Goal: Task Accomplishment & Management: Complete application form

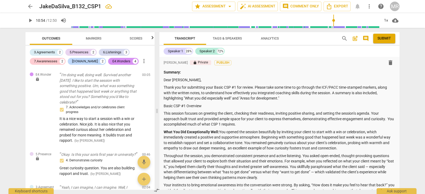
scroll to position [1585, 0]
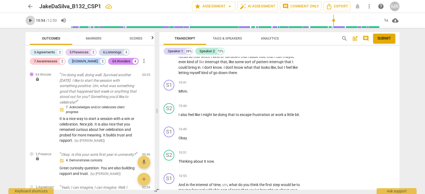
click at [32, 22] on span "play_arrow" at bounding box center [30, 20] width 6 height 6
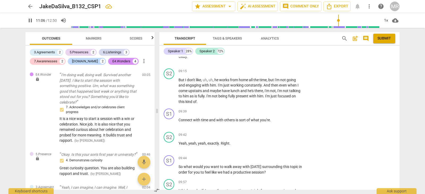
scroll to position [1419, 0]
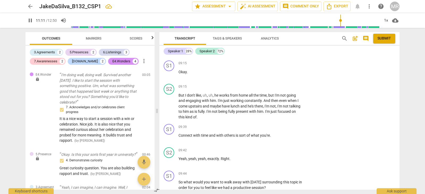
click at [168, 55] on div "play_arrow pause" at bounding box center [172, 48] width 14 height 13
click at [169, 51] on span "pause" at bounding box center [169, 48] width 6 height 6
click at [169, 51] on span "play_arrow" at bounding box center [169, 48] width 6 height 6
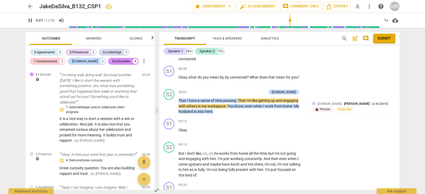
scroll to position [1361, 0]
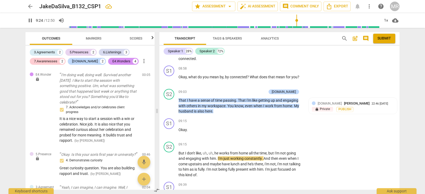
drag, startPoint x: 312, startPoint y: 86, endPoint x: 354, endPoint y: 70, distance: 44.5
click at [312, 86] on div "S1 play_arrow pause 08:58 + Add competency keyboard_arrow_right Okay , what do …" at bounding box center [280, 75] width 240 height 23
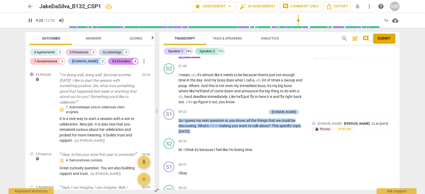
scroll to position [1183, 0]
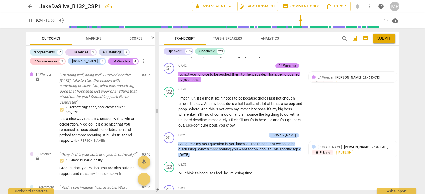
click at [199, 59] on p "I mean , I think it's , it's frustrating to me because I feel like we're always…" at bounding box center [241, 53] width 124 height 11
click at [170, 57] on span "pause" at bounding box center [169, 53] width 6 height 6
click at [170, 57] on span "play_arrow" at bounding box center [169, 53] width 6 height 6
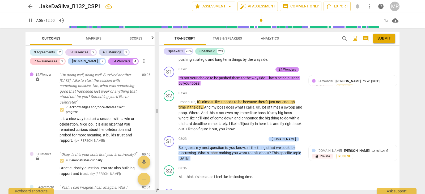
scroll to position [1187, 0]
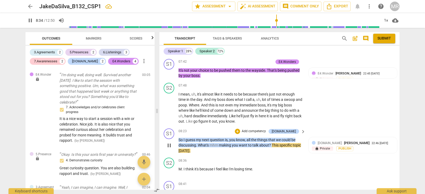
click at [260, 134] on p "Add competency" at bounding box center [253, 131] width 25 height 5
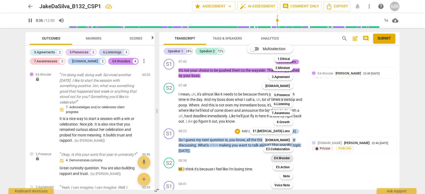
click at [283, 160] on b "E4.Wonder" at bounding box center [282, 158] width 16 height 6
type input "517"
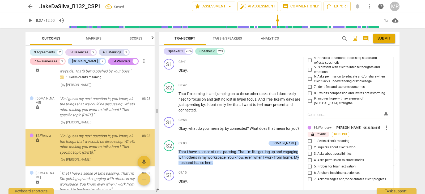
scroll to position [924, 0]
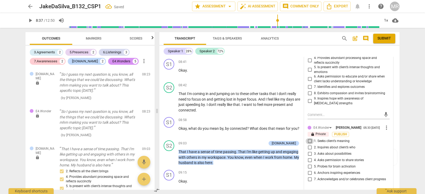
click at [308, 145] on input "1. Seeks client’s meaning" at bounding box center [310, 141] width 9 height 6
checkbox input "true"
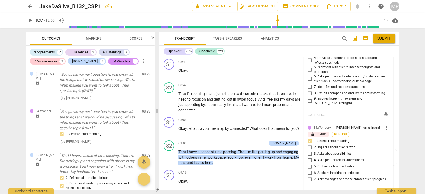
drag, startPoint x: 397, startPoint y: 150, endPoint x: 405, endPoint y: 150, distance: 8.0
click at [408, 150] on div "arrow_back JakeDaSilva_B132_CSP1 star Assessment arrow_drop_down auto_fix_high …" at bounding box center [212, 97] width 425 height 194
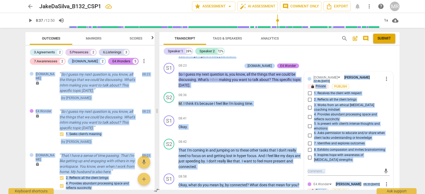
scroll to position [1256, 0]
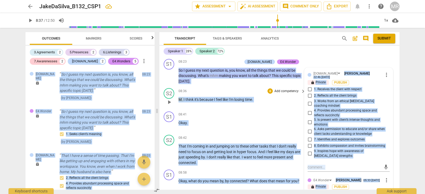
click at [294, 103] on div "S2 play_arrow pause 08:36 + Add competency keyboard_arrow_right M . I think it'…" at bounding box center [280, 97] width 240 height 23
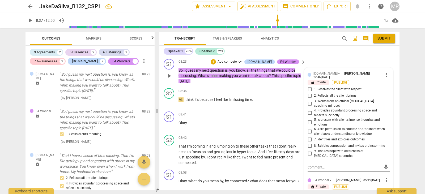
click at [242, 64] on p "Add competency" at bounding box center [229, 62] width 25 height 5
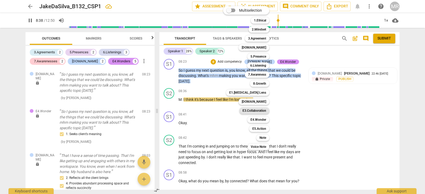
click at [254, 108] on b "E3.Collaboration" at bounding box center [255, 111] width 24 height 6
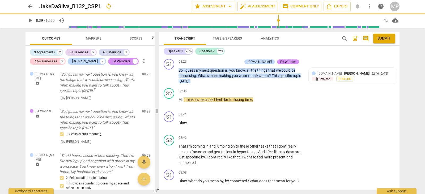
type input "519"
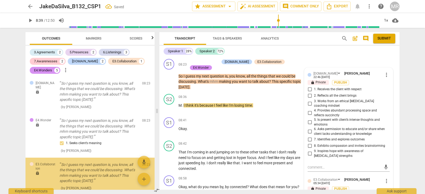
scroll to position [973, 0]
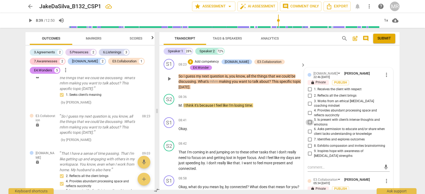
click at [310, 126] on input "5. Is present with client’s intense thoughts and emotions" at bounding box center [310, 122] width 9 height 6
checkbox input "true"
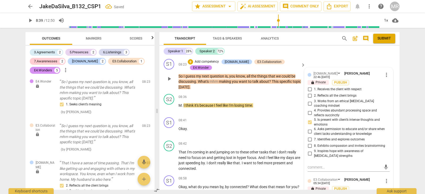
scroll to position [982, 0]
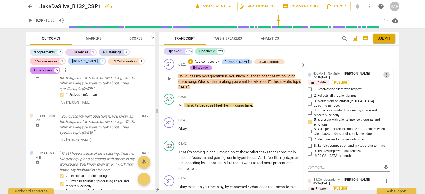
click at [385, 78] on span "more_vert" at bounding box center [387, 75] width 6 height 6
click at [387, 100] on li "Delete" at bounding box center [391, 100] width 18 height 10
click at [258, 64] on div "E3.Collaboration" at bounding box center [270, 62] width 24 height 5
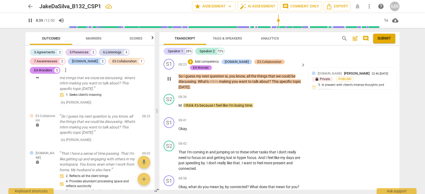
click at [258, 64] on div "E3.Collaboration" at bounding box center [270, 62] width 24 height 5
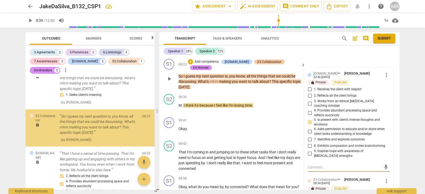
type input "520"
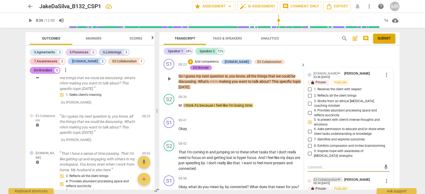
click at [324, 183] on div "E3.Collaboration" at bounding box center [326, 180] width 24 height 5
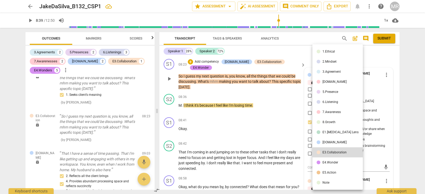
click at [324, 188] on ul "1.Ethical 2.Mindset 3.Agreement [DOMAIN_NAME] 5.Presence 6.Listening 7.Awarenes…" at bounding box center [338, 117] width 51 height 146
click at [372, 158] on div at bounding box center [212, 97] width 425 height 194
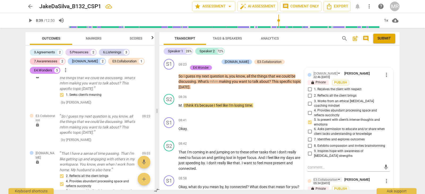
scroll to position [1257, 0]
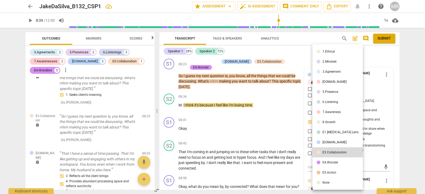
click at [372, 158] on div at bounding box center [212, 97] width 425 height 194
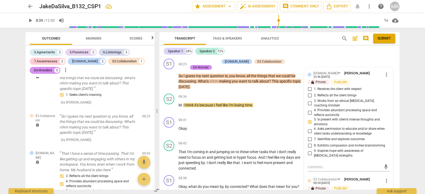
click at [372, 148] on span "8. Exhibits compassion and invites brainstorming" at bounding box center [349, 146] width 71 height 5
click at [314, 149] on input "8. Exhibits compassion and invites brainstorming" at bounding box center [310, 146] width 9 height 6
checkbox input "true"
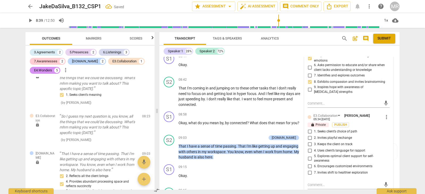
scroll to position [1331, 0]
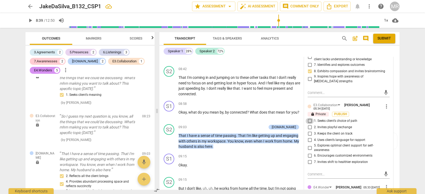
click at [308, 124] on input "1. Seeks client’s choice of path" at bounding box center [310, 121] width 9 height 6
checkbox input "true"
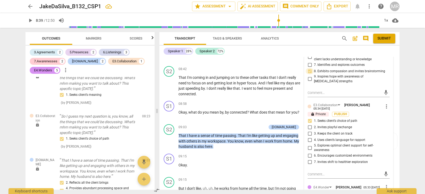
click at [310, 74] on input "8. Exhibits compassion and invites brainstorming" at bounding box center [310, 71] width 9 height 6
checkbox input "false"
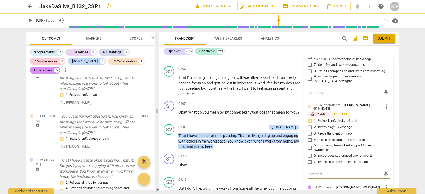
click at [309, 177] on textarea at bounding box center [345, 174] width 74 height 5
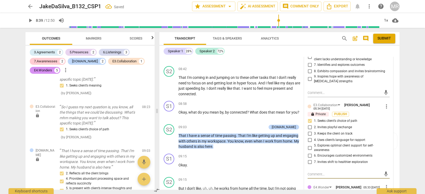
scroll to position [982, 0]
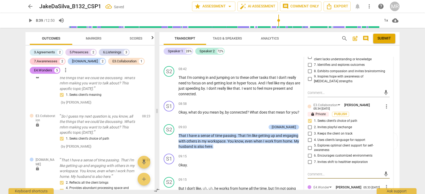
type textarea "g"
type textarea "gR"
type textarea "gRE"
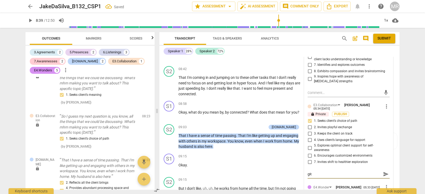
type textarea "gRE"
type textarea "gREA"
type textarea "gREAT"
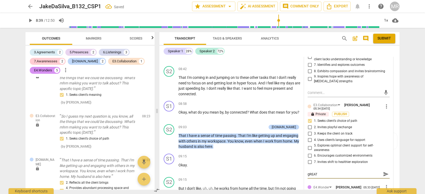
type textarea "gREAT"
type textarea "gREA"
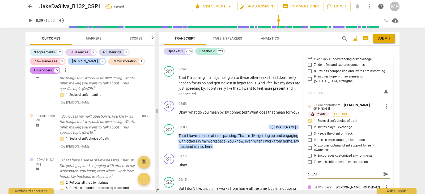
type textarea "gREA"
type textarea "gRE"
type textarea "gR"
type textarea "g"
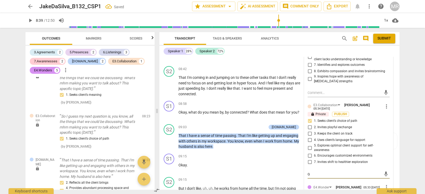
type textarea "Gr"
type textarea "Gre"
type textarea "Grea"
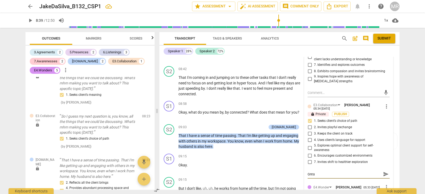
type textarea "Great"
type textarea "Great c"
type textarea "Great cu"
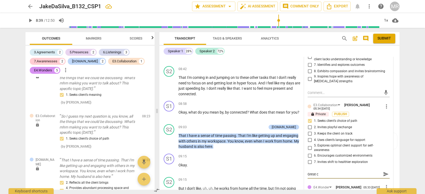
type textarea "Great cu"
type textarea "Great cur"
type textarea "Great curi"
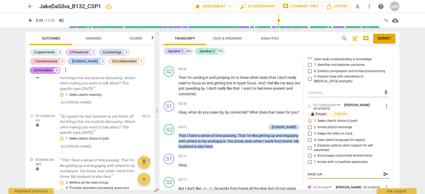
type textarea "Great curio"
type textarea "Great curios"
type textarea "Great curiosity"
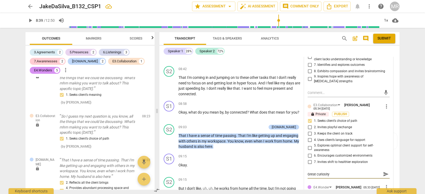
type textarea "Great curiosity"
type textarea "Great curiosity -"
type textarea "Great curiosity - t"
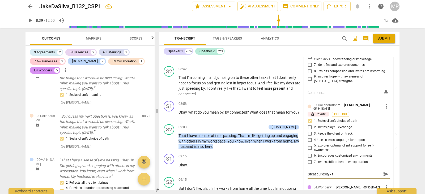
type textarea "Great curiosity - th"
type textarea "Great curiosity - the"
type textarea "Great curiosity - the w"
type textarea "Great curiosity - the wo"
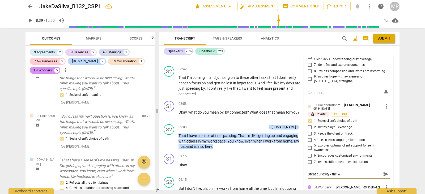
type textarea "Great curiosity - the wo"
type textarea "Great curiosity - the won"
type textarea "Great curiosity - the wond"
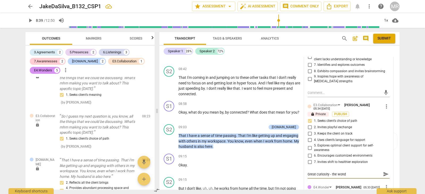
type textarea "Great curiosity - the wonde"
type textarea "Great curiosity - the wonder"
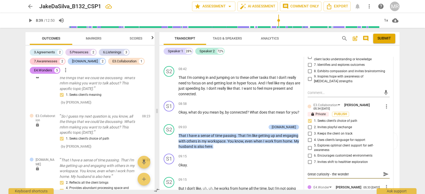
type textarea "Great curiosity - the wonder"
type textarea "Great curiosity - the wonder a"
type textarea "Great curiosity - the wonder an"
type textarea "Great curiosity - the wonder and col"
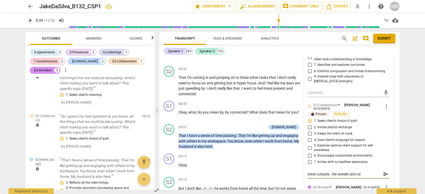
type textarea "Great curiosity - the wonder and coll"
type textarea "Great curiosity - the wonder and colla"
type textarea "Great curiosity - the wonder and collab"
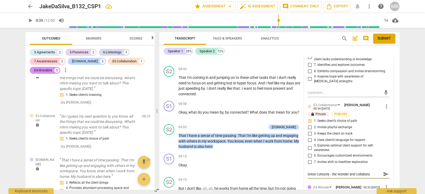
type textarea "Great curiosity - the wonder and collaborat"
type textarea "Great curiosity - the wonder and collaborati"
type textarea "Great curiosity - the wonder and collaboratio"
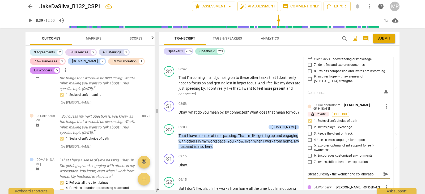
type textarea "Great curiosity - the wonder and collaboration"
type textarea "Great curiosity - the wonder and collaboration."
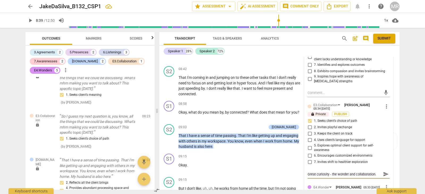
type textarea "Great curiosity - the wonder and collaboration."
type textarea "Great curiosity - the wonder and collaboration. I"
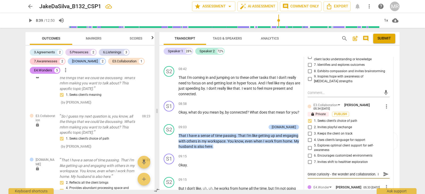
type textarea "Great curiosity - the wonder and collaboration. I a"
type textarea "Great curiosity - the wonder and collaboration. I am"
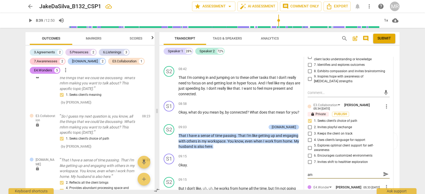
type textarea "Great curiosity - the wonder and collaboration. I am"
type textarea "Great curiosity - the wonder and collaboration. I am c"
type textarea "Great curiosity - the wonder and collaboration. I am"
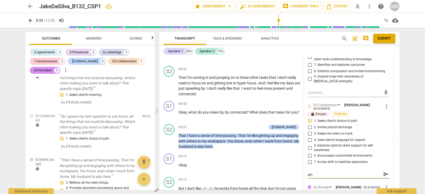
type textarea "Great curiosity - the wonder and collaboration. I am"
type textarea "Great curiosity - the wonder and collaboration. I a"
type textarea "Great curiosity - the wonder and collaboration. I"
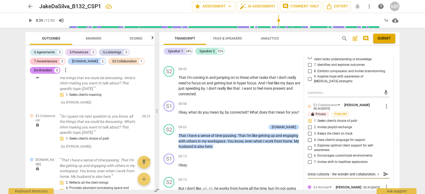
type textarea "Great curiosity - the wonder and collaboration. I"
type textarea "Great curiosity - the wonder and collaboration."
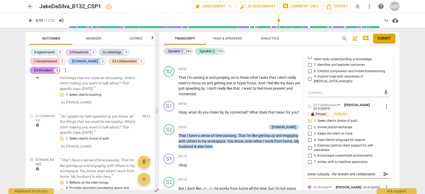
type textarea "Great curiosity - the wonder and collaboration. W"
type textarea "Great curiosity - the wonder and collaboration. Wh"
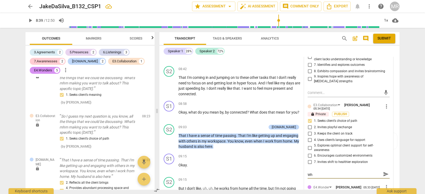
type textarea "Great curiosity - the wonder and collaboration. Wha"
type textarea "Great curiosity - the wonder and collaboration. What"
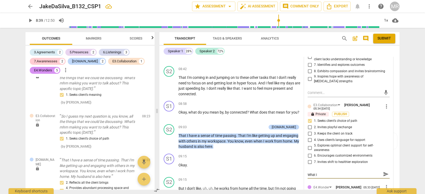
type textarea "Great curiosity - the wonder and collaboration. What is"
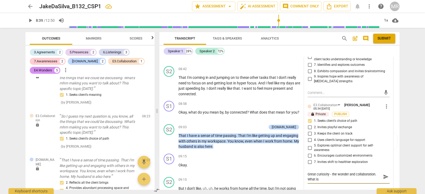
type textarea "Great curiosity - the wonder and collaboration. What is"
type textarea "Great curiosity - the wonder and collaboration. What is m"
type textarea "Great curiosity - the wonder and collaboration. What is ma"
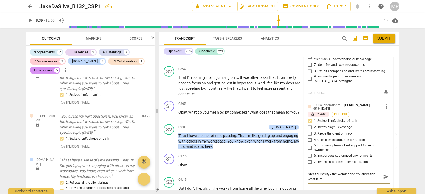
type textarea "Great curiosity - the wonder and collaboration. What is ma"
type textarea "Great curiosity - the wonder and collaboration. What is mak"
type textarea "Great curiosity - the wonder and collaboration. What is [PERSON_NAME]"
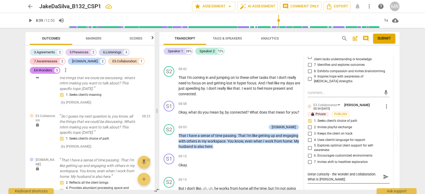
type textarea "Great curiosity - the wonder and collaboration. What is makin"
type textarea "Great curiosity - the wonder and collaboration. What is making"
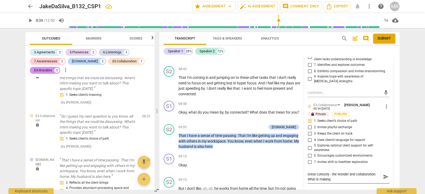
type textarea "Great curiosity - the wonder and collaboration. What is making"
type textarea "Great curiosity - the wonder and collaboration. What is making y"
type textarea "Great curiosity - the wonder and collaboration. What is making yo"
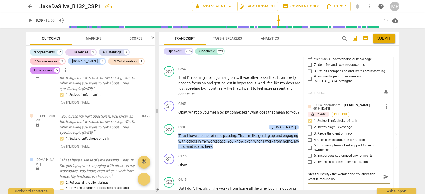
type textarea "Great curiosity - the wonder and collaboration. What is making you"
type textarea "Great curiosity - the wonder and collaboration. What is making you t"
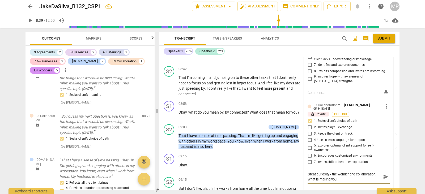
type textarea "Great curiosity - the wonder and collaboration. What is making you t"
type textarea "Great curiosity - the wonder and collaboration. What is making you ta"
type textarea "Great curiosity - the wonder and collaboration. What is making you tal"
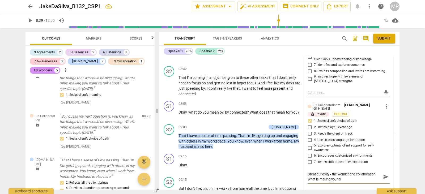
type textarea "Great curiosity - the wonder and collaboration. What is making you talk"
type textarea "Great curiosity - the wonder and collaboration. What is making you talk a"
type textarea "Great curiosity - the wonder and collaboration. What is making you talk ab"
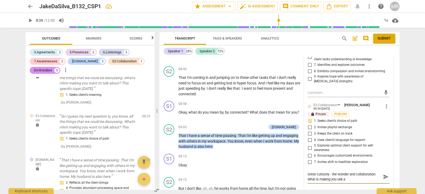
type textarea "Great curiosity - the wonder and collaboration. What is making you talk ab"
type textarea "Great curiosity - the wonder and collaboration. What is making you talk abo"
type textarea "Great curiosity - the wonder and collaboration. What is making you talk abou"
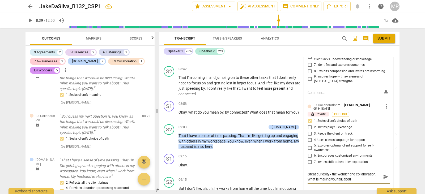
type textarea "Great curiosity - the wonder and collaboration. What is making you talk about"
type textarea "Great curiosity - the wonder and collaboration. What is making you talk about t"
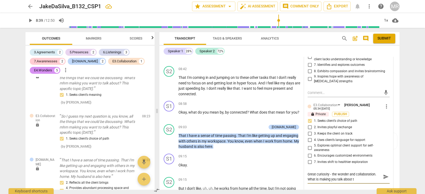
type textarea "Great curiosity - the wonder and collaboration. What is making you talk about th"
type textarea "Great curiosity - the wonder and collaboration. What is making you talk about t…"
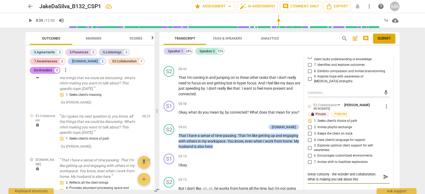
type textarea "Great curiosity - the wonder and collaboration. What is making you talk about t…"
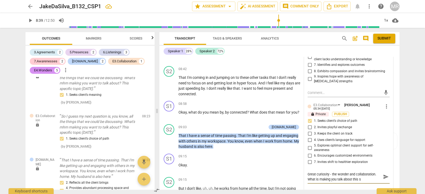
type textarea "Great curiosity - the wonder and collaboration. What is making you talk about t…"
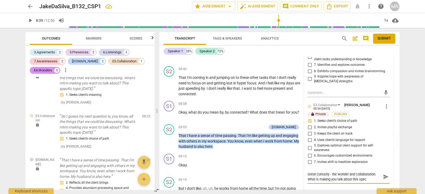
type textarea "Great curiosity - the wonder and collaboration. What is making you talk about t…"
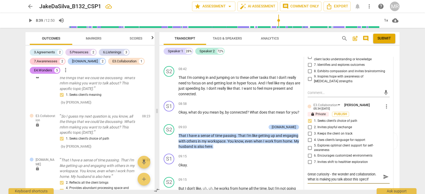
type textarea "Great curiosity - the wonder and collaboration. What is making you talk about t…"
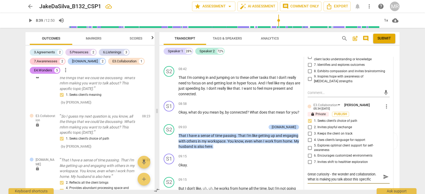
type textarea "Great curiosity - the wonder and collaboration. What is making you talk about t…"
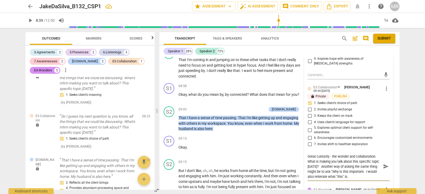
scroll to position [1349, 0]
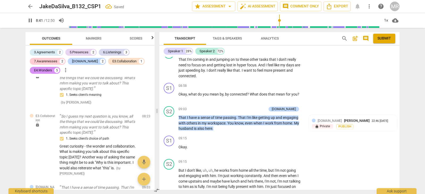
click at [400, 142] on div "Transcript Tags & Speakers Analytics search post_add comment Submit Speaker 1 2…" at bounding box center [280, 111] width 247 height 166
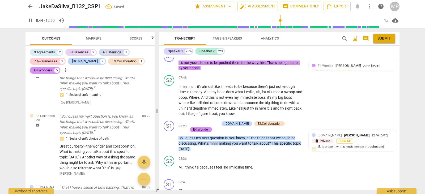
scroll to position [1191, 0]
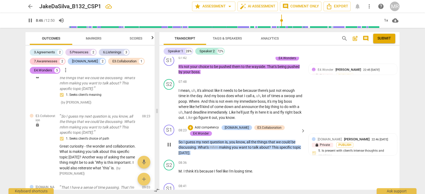
click at [263, 137] on div "+ Add competency [DOMAIN_NAME] E3.Collaboration E4.Wonder" at bounding box center [243, 131] width 111 height 12
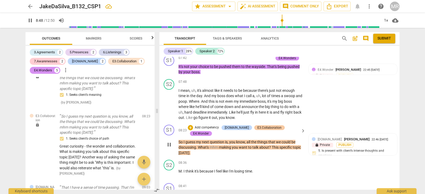
click at [263, 130] on div "E3.Collaboration" at bounding box center [270, 127] width 24 height 5
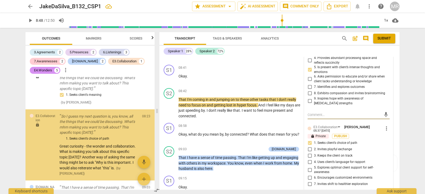
scroll to position [999, 0]
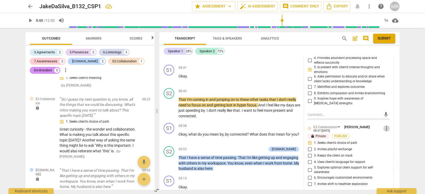
click at [386, 132] on span "more_vert" at bounding box center [387, 128] width 6 height 6
click at [387, 139] on li "Edit" at bounding box center [391, 137] width 18 height 10
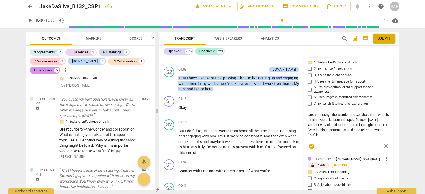
click at [331, 138] on textarea "Great curiosity - the wonder and collaboration. What is making you talk about t…" at bounding box center [349, 124] width 82 height 25
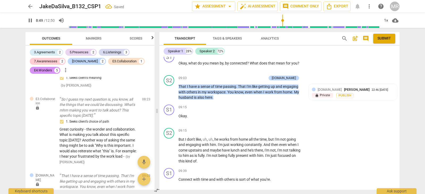
scroll to position [1264, 0]
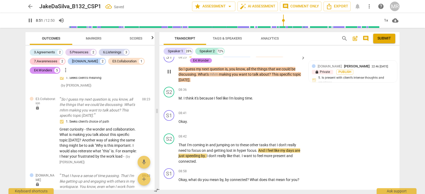
click at [258, 57] on div "E3.Collaboration" at bounding box center [270, 54] width 24 height 5
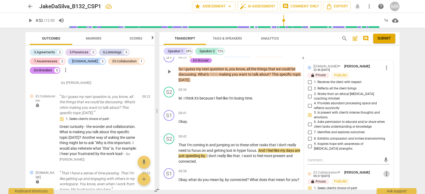
click at [384, 177] on span "more_vert" at bounding box center [387, 174] width 6 height 6
click at [385, 177] on span "more_vert" at bounding box center [387, 174] width 6 height 6
click at [387, 171] on li "Edit" at bounding box center [391, 173] width 18 height 10
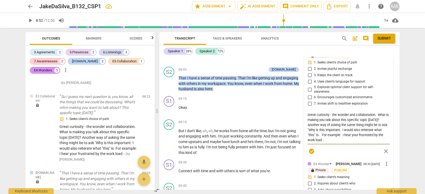
click at [329, 143] on textarea "Great curiosity - the wonder and collaboration. What is making you talk about t…" at bounding box center [349, 127] width 82 height 30
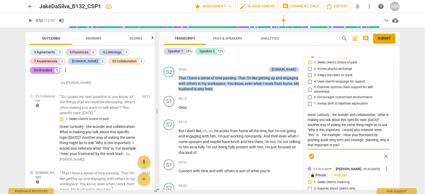
click at [343, 144] on textarea "Great curiosity - the wonder and collaboration. What is making you talk about t…" at bounding box center [349, 129] width 82 height 35
click at [346, 148] on textarea "Great curiosity - the wonder and collaboration. What is making you talk about t…" at bounding box center [349, 129] width 82 height 35
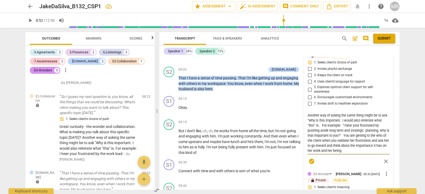
scroll to position [1272, 0]
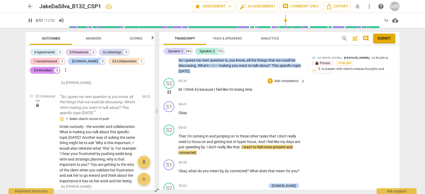
click at [175, 96] on div "play_arrow pause" at bounding box center [172, 92] width 14 height 7
click at [169, 95] on span "pause" at bounding box center [169, 92] width 6 height 6
click at [169, 95] on span "play_arrow" at bounding box center [169, 92] width 6 height 6
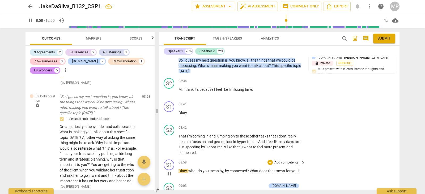
click at [284, 165] on p "Add competency" at bounding box center [286, 163] width 25 height 5
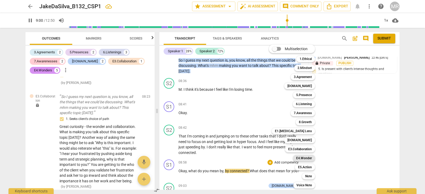
click at [306, 158] on b "E4.Wonder" at bounding box center [304, 158] width 16 height 6
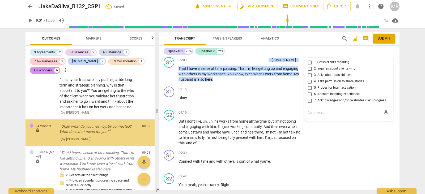
scroll to position [1081, 0]
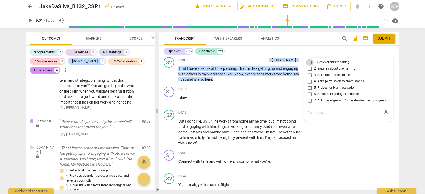
click at [309, 66] on input "1. Seeks client’s meaning" at bounding box center [310, 62] width 9 height 6
click at [309, 72] on input "2. Inquires about client’s who" at bounding box center [310, 69] width 9 height 6
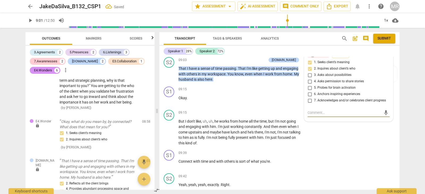
click at [308, 115] on textarea at bounding box center [345, 112] width 74 height 5
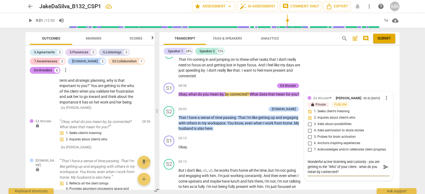
scroll to position [1345, 0]
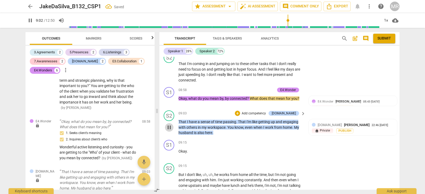
click at [168, 131] on span "pause" at bounding box center [169, 127] width 6 height 6
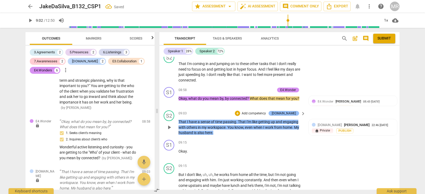
click at [285, 116] on div "[DOMAIN_NAME]" at bounding box center [284, 113] width 24 height 5
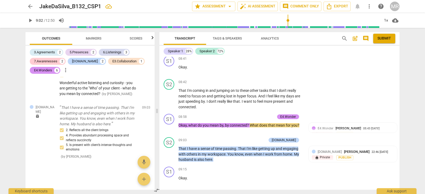
scroll to position [1310, 0]
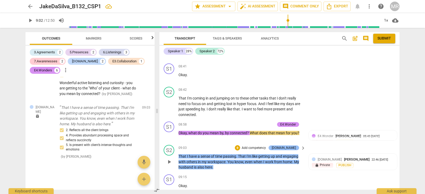
click at [292, 150] on div "[DOMAIN_NAME]" at bounding box center [284, 148] width 24 height 5
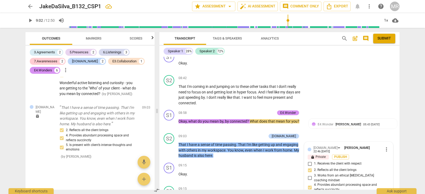
scroll to position [1326, 0]
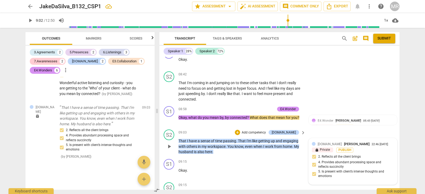
click at [380, 147] on div "[DOMAIN_NAME] [PERSON_NAME] 22:46 [DATE]" at bounding box center [356, 144] width 76 height 5
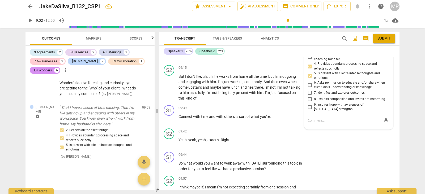
click at [380, 62] on span "3. Works from an ethical [MEDICAL_DATA] coaching mindset" at bounding box center [351, 56] width 74 height 9
click at [314, 60] on input "3. Works from an ethical [MEDICAL_DATA] coaching mindset" at bounding box center [310, 57] width 9 height 6
click at [381, 52] on label "2. Reflects all the client brings" at bounding box center [347, 49] width 82 height 6
click at [314, 52] on input "2. Reflects all the client brings" at bounding box center [310, 49] width 9 height 6
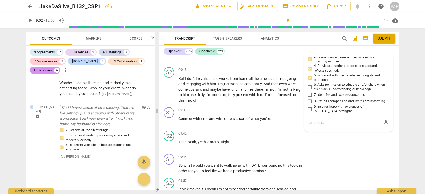
click at [381, 55] on label "2. Reflects all the client brings" at bounding box center [347, 51] width 82 height 6
click at [314, 55] on input "2. Reflects all the client brings" at bounding box center [310, 51] width 9 height 6
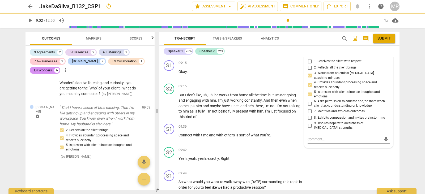
scroll to position [1420, 0]
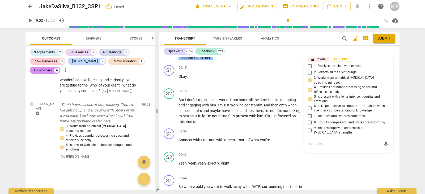
click at [385, 55] on span "more_vert" at bounding box center [387, 52] width 6 height 6
click at [387, 70] on li "Delete" at bounding box center [391, 71] width 18 height 10
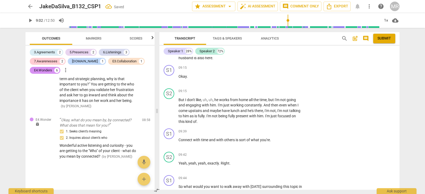
scroll to position [1088, 0]
click at [169, 82] on span "play_arrow" at bounding box center [169, 79] width 6 height 6
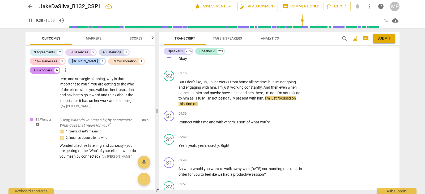
scroll to position [1446, 0]
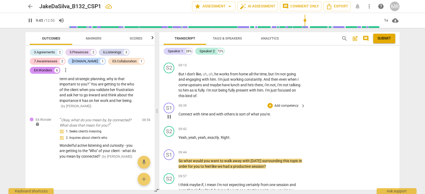
click at [287, 108] on p "Add competency" at bounding box center [286, 106] width 25 height 5
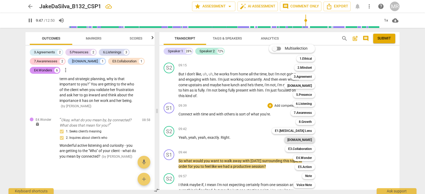
click at [307, 140] on b "[DOMAIN_NAME]" at bounding box center [300, 140] width 24 height 6
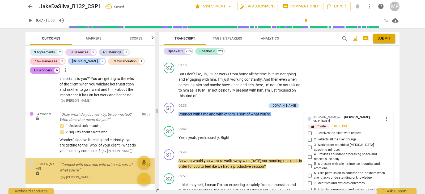
scroll to position [1114, 0]
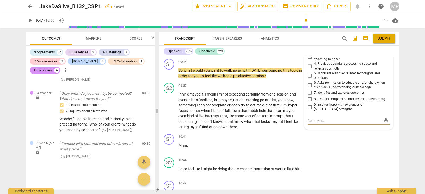
click at [310, 52] on input "2. Reflects all the client brings" at bounding box center [310, 49] width 9 height 6
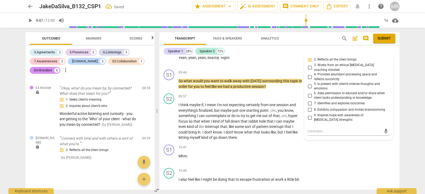
scroll to position [1121, 0]
click at [311, 80] on input "4. Provides abundant processing space and reflects succinctly" at bounding box center [310, 77] width 9 height 6
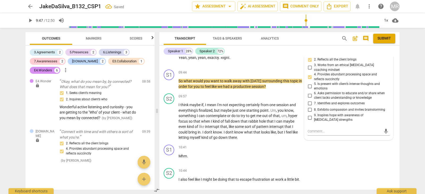
scroll to position [1130, 0]
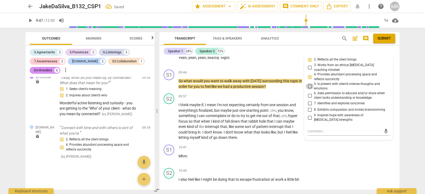
click at [309, 90] on input "5. Is present with client’s intense thoughts and emotions" at bounding box center [310, 86] width 9 height 6
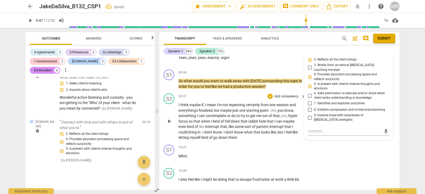
scroll to position [1140, 0]
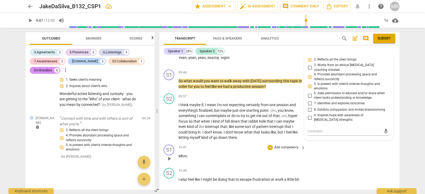
click at [380, 159] on div "S1 play_arrow pause 10:41 + Add competency keyboard_arrow_right Mhm ." at bounding box center [280, 154] width 240 height 23
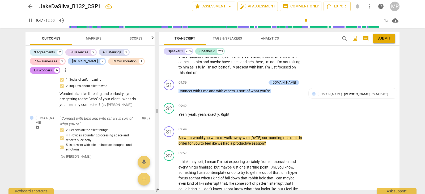
scroll to position [1469, 0]
click at [170, 144] on span "pause" at bounding box center [169, 140] width 6 height 6
click at [170, 144] on span "play_arrow" at bounding box center [169, 140] width 6 height 6
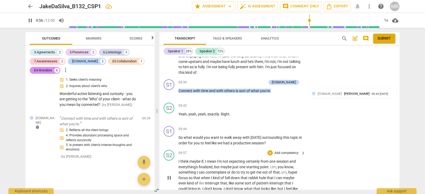
click at [324, 161] on div "S2 play_arrow pause 09:57 + Add competency keyboard_arrow_right I think maybe i…" at bounding box center [280, 173] width 240 height 51
click at [285, 132] on p "Add competency" at bounding box center [286, 129] width 25 height 5
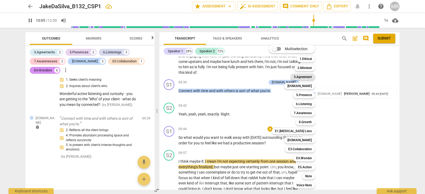
click at [307, 77] on b "3.Agreement" at bounding box center [303, 77] width 18 height 6
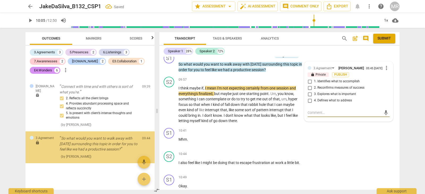
scroll to position [1172, 0]
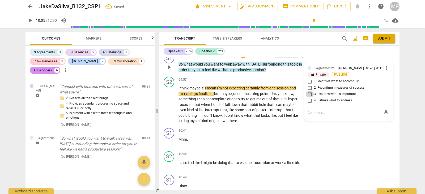
click at [311, 98] on input "3. Explores what is important" at bounding box center [310, 94] width 9 height 6
click at [309, 104] on input "4. Defines what to address" at bounding box center [310, 101] width 9 height 6
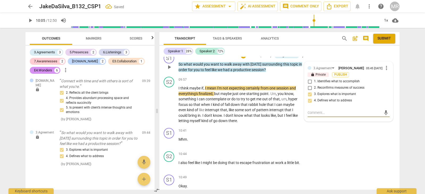
click at [308, 115] on textarea at bounding box center [345, 112] width 74 height 5
click at [262, 58] on p "Add competency" at bounding box center [259, 56] width 25 height 5
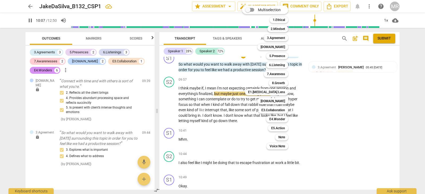
click at [336, 80] on div at bounding box center [212, 97] width 425 height 194
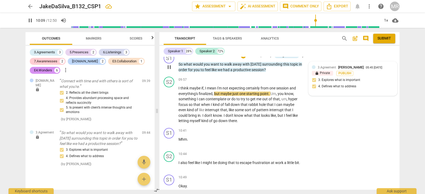
click at [328, 69] on span "3.Agreement" at bounding box center [327, 68] width 18 height 4
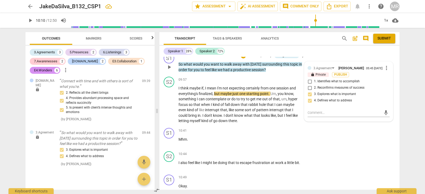
click at [265, 58] on p "Add competency" at bounding box center [259, 56] width 25 height 5
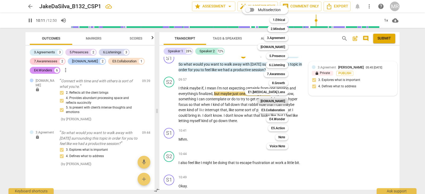
click at [279, 102] on b "[DOMAIN_NAME]" at bounding box center [273, 101] width 24 height 6
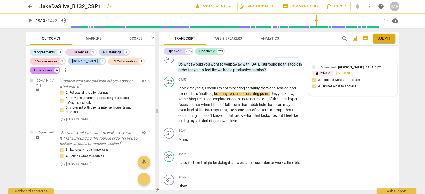
click at [274, 88] on b "[DOMAIN_NAME]" at bounding box center [265, 86] width 18 height 4
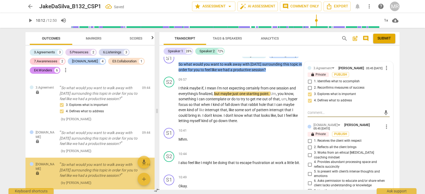
scroll to position [1249, 0]
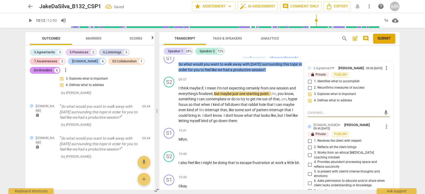
click at [309, 151] on input "2. Reflects all the client brings" at bounding box center [310, 147] width 9 height 6
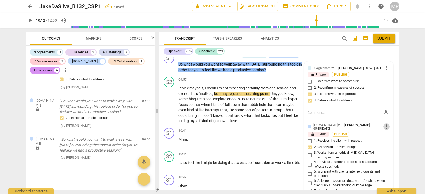
click at [384, 130] on span "more_vert" at bounding box center [387, 127] width 6 height 6
click at [375, 146] on div at bounding box center [212, 97] width 425 height 194
click at [387, 130] on span "more_vert" at bounding box center [387, 127] width 6 height 6
click at [388, 145] on li "Delete" at bounding box center [391, 146] width 18 height 10
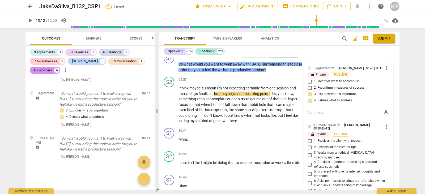
scroll to position [1217, 0]
click at [169, 108] on span "play_arrow" at bounding box center [169, 105] width 6 height 6
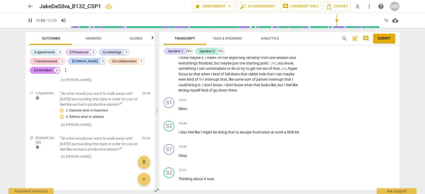
scroll to position [1566, 0]
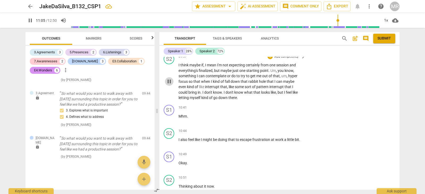
click at [171, 85] on span "pause" at bounding box center [169, 81] width 6 height 6
click at [171, 85] on span "play_arrow" at bounding box center [169, 81] width 6 height 6
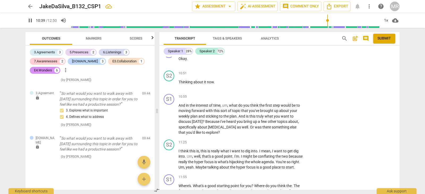
scroll to position [1678, 0]
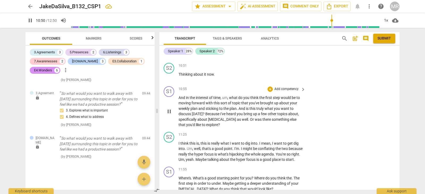
click at [283, 92] on p "Add competency" at bounding box center [286, 89] width 25 height 5
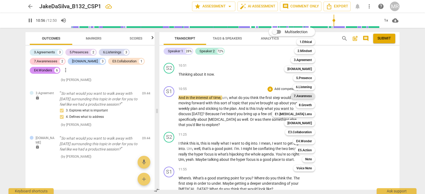
click at [305, 94] on b "7.Awareness" at bounding box center [303, 96] width 18 height 6
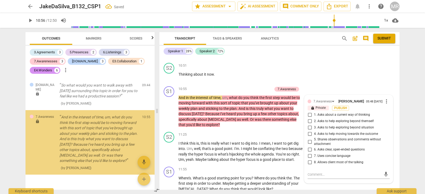
scroll to position [1279, 0]
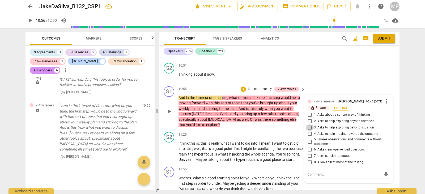
click at [310, 131] on input "3. Asks to help exploring beyond situation" at bounding box center [310, 128] width 9 height 6
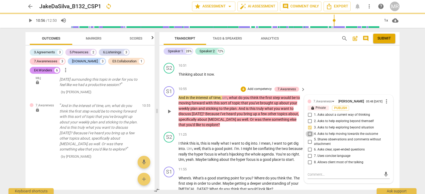
click at [309, 137] on input "4. Asks to help moving towards the outcome" at bounding box center [310, 134] width 9 height 6
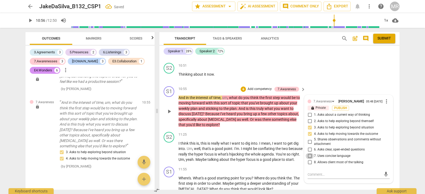
click at [308, 160] on input "7. Uses concise language" at bounding box center [310, 156] width 9 height 6
click at [309, 166] on input "8. Allows client most of the talking" at bounding box center [310, 163] width 9 height 6
click at [309, 177] on textarea at bounding box center [345, 174] width 74 height 5
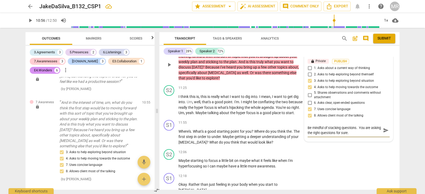
scroll to position [0, 0]
drag, startPoint x: 360, startPoint y: 182, endPoint x: 363, endPoint y: 145, distance: 37.7
click at [319, 141] on textarea "Be mindful of stacking questions. You are asking the right questions for sure. …" at bounding box center [345, 132] width 74 height 15
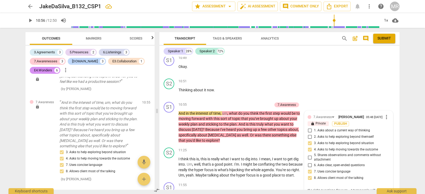
scroll to position [1666, 0]
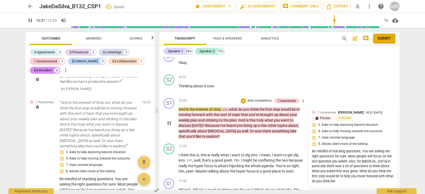
click at [331, 115] on div "7.Awareness [PERSON_NAME]" at bounding box center [342, 112] width 48 height 5
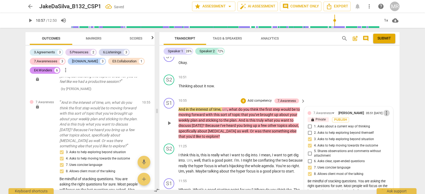
click at [384, 116] on span "more_vert" at bounding box center [387, 113] width 6 height 6
click at [388, 123] on li "Edit" at bounding box center [391, 124] width 18 height 10
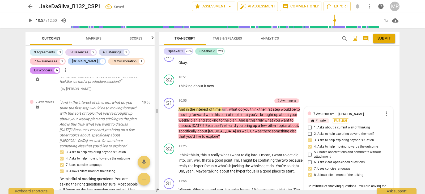
scroll to position [1740, 0]
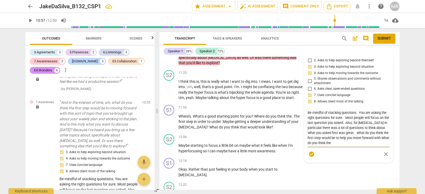
click at [343, 146] on textarea "Be mindful of stacking questions. You are asking the right questions for sure. …" at bounding box center [349, 127] width 82 height 35
drag, startPoint x: 343, startPoint y: 153, endPoint x: 307, endPoint y: 154, distance: 36.7
click at [307, 154] on div "7.Awareness [PERSON_NAME] more_vert lock Private Publish 1. Asks about a curren…" at bounding box center [349, 97] width 89 height 129
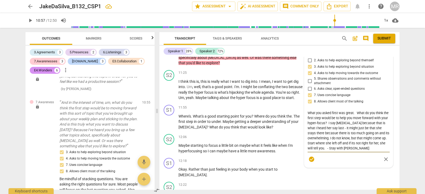
scroll to position [25, 0]
click at [352, 129] on textarea "Be mindful of stacking questions. You are asking the right questions for sure. …" at bounding box center [349, 130] width 82 height 40
drag, startPoint x: 378, startPoint y: 128, endPoint x: 354, endPoint y: 140, distance: 26.9
click at [378, 145] on textarea "Be mindful of stacking questions. You are asking the right questions for sure. …" at bounding box center [349, 130] width 82 height 40
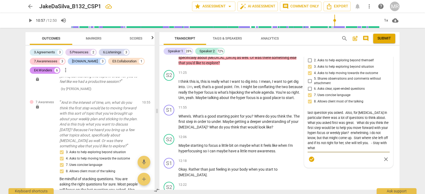
drag, startPoint x: 377, startPoint y: 144, endPoint x: 334, endPoint y: 144, distance: 42.5
click at [334, 144] on textarea "Be mindful of stacking questions. You are asking the right questions for sure. …" at bounding box center [349, 130] width 82 height 40
drag, startPoint x: 321, startPoint y: 144, endPoint x: 380, endPoint y: 140, distance: 59.4
click at [380, 140] on textarea "Be mindful of stacking questions. You are asking the right questions for sure. …" at bounding box center [349, 130] width 82 height 40
click at [378, 145] on textarea "Be mindful of stacking questions. You are asking the right questions for sure. …" at bounding box center [349, 130] width 82 height 40
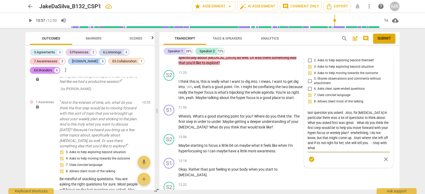
drag, startPoint x: 378, startPoint y: 145, endPoint x: 319, endPoint y: 144, distance: 59.3
click at [319, 144] on textarea "Be mindful of stacking questions. You are asking the right questions for sure. …" at bounding box center [349, 130] width 82 height 40
drag, startPoint x: 321, startPoint y: 149, endPoint x: 370, endPoint y: 160, distance: 50.7
click at [370, 151] on textarea "Be mindful of stacking questions. You are asking the right questions for sure. …" at bounding box center [349, 130] width 82 height 40
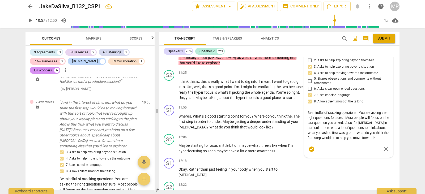
scroll to position [0, 0]
click at [355, 144] on textarea "Be mindful of stacking questions. You are asking the right questions for sure. …" at bounding box center [349, 127] width 82 height 35
click at [374, 146] on textarea "Be mindful of stacking questions. You are asking the right questions for sure. …" at bounding box center [349, 127] width 82 height 35
click at [320, 145] on textarea "Be mindful of stacking questions. You are asking the right questions for sure. …" at bounding box center [349, 130] width 82 height 40
click at [367, 146] on textarea "Be mindful of stacking questions. You are asking the right questions for sure. …" at bounding box center [349, 130] width 82 height 40
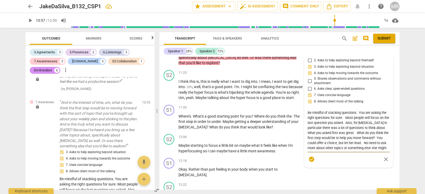
click at [369, 143] on textarea "Be mindful of stacking questions. You are asking the right questions for sure. …" at bounding box center [349, 130] width 82 height 40
click at [321, 151] on textarea "Be mindful of stacking questions. You are asking the right questions for sure. …" at bounding box center [349, 130] width 82 height 40
click at [368, 143] on textarea "Be mindful of stacking questions. You are asking the right questions for sure. …" at bounding box center [349, 130] width 82 height 40
drag, startPoint x: 345, startPoint y: 148, endPoint x: 330, endPoint y: 156, distance: 17.0
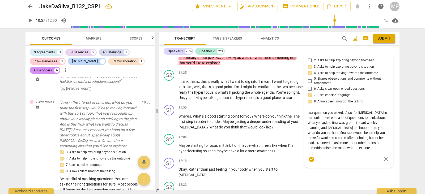
click at [330, 151] on textarea "Be mindful of stacking questions. You are asking the right questions for sure. …" at bounding box center [349, 130] width 82 height 40
click at [339, 151] on textarea "Be mindful of stacking questions. You are asking the right questions for sure. …" at bounding box center [349, 130] width 82 height 40
click at [366, 134] on textarea "Be mindful of stacking questions. You are asking the right questions for sure. …" at bounding box center [349, 130] width 82 height 40
click at [330, 151] on textarea "Be mindful of stacking questions. You are asking the right questions for sure. …" at bounding box center [349, 130] width 82 height 40
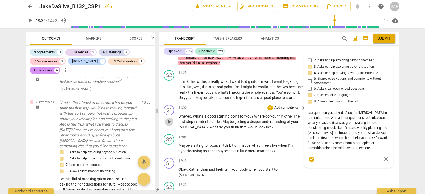
click at [171, 125] on span "play_arrow" at bounding box center [169, 122] width 6 height 6
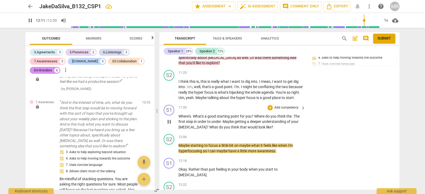
click at [284, 110] on p "Add competency" at bounding box center [286, 108] width 25 height 5
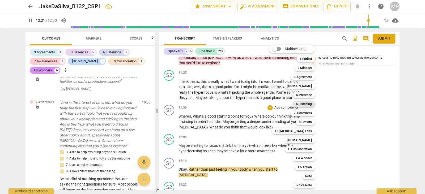
click at [311, 103] on b "6.Listening" at bounding box center [304, 104] width 16 height 6
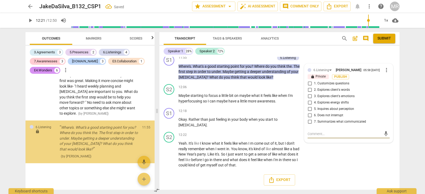
scroll to position [1410, 0]
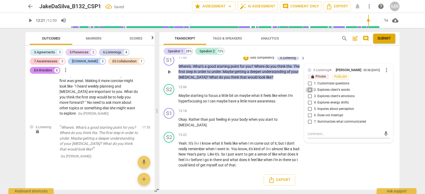
click at [310, 89] on input "2. Explores client's words" at bounding box center [310, 90] width 9 height 6
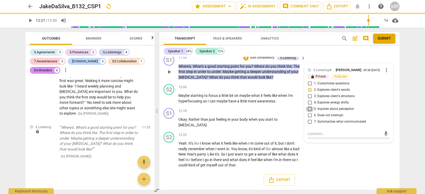
click at [310, 111] on input "5. Inquires about perception" at bounding box center [310, 109] width 9 height 6
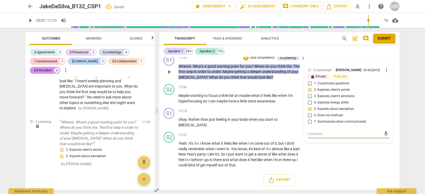
click at [311, 135] on textarea at bounding box center [345, 134] width 74 height 5
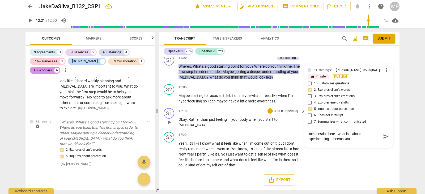
click at [238, 117] on div "12:18 + Add competency keyboard_arrow_right Okay . Rather than just feeling in …" at bounding box center [243, 118] width 128 height 20
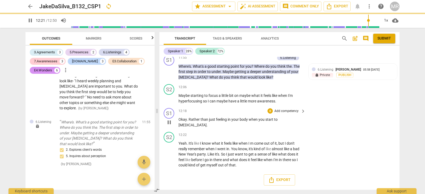
click at [237, 122] on p "Okay . Rather than just feeling in your body when you start to [MEDICAL_DATA] ." at bounding box center [241, 122] width 124 height 11
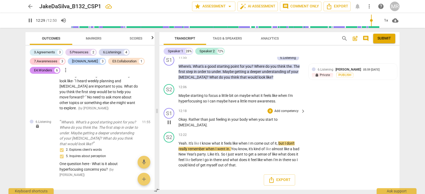
click at [285, 112] on p "Add competency" at bounding box center [286, 111] width 25 height 5
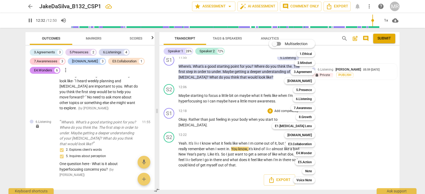
click at [176, 123] on div at bounding box center [212, 97] width 425 height 194
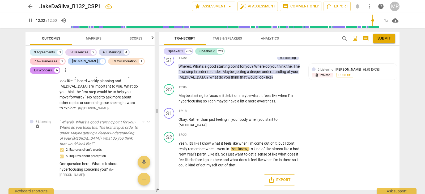
click at [176, 123] on div at bounding box center [212, 97] width 425 height 194
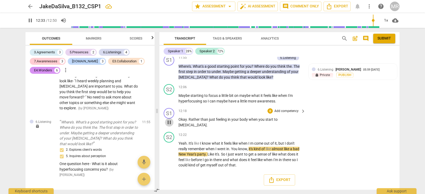
click at [171, 122] on span "pause" at bounding box center [169, 122] width 6 height 6
click at [171, 122] on span "play_arrow" at bounding box center [169, 122] width 6 height 6
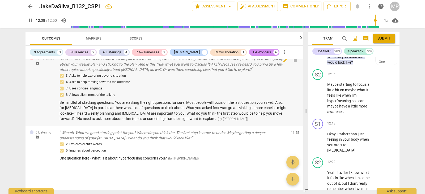
scroll to position [818, 0]
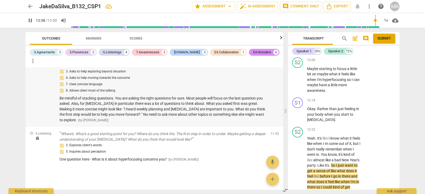
drag, startPoint x: 157, startPoint y: 112, endPoint x: 286, endPoint y: 120, distance: 129.0
click at [286, 120] on span at bounding box center [285, 111] width 3 height 166
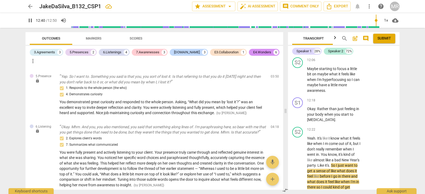
scroll to position [0, 0]
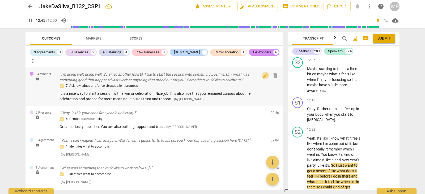
click at [262, 73] on span "edit" at bounding box center [265, 76] width 6 height 6
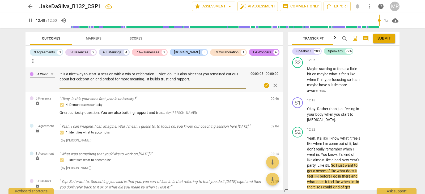
scroll to position [3161, 0]
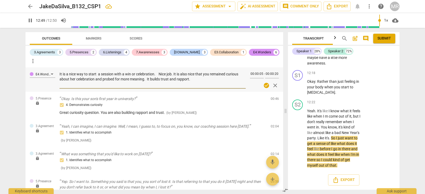
drag, startPoint x: 60, startPoint y: 65, endPoint x: 249, endPoint y: 70, distance: 189.4
click at [249, 70] on div "E4.Wonder It is a nice way to start a session with a win or celebration. Nice j…" at bounding box center [155, 80] width 258 height 24
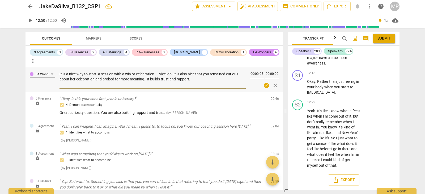
paste textarea "It’s a nice way to start a session—with a win or celebration. Great job! You al…"
click at [61, 72] on textarea "IIt’s a nice way to start a session—with a win or celebration. Great job! You a…" at bounding box center [153, 79] width 186 height 15
click at [114, 72] on textarea "It’s a nice way to start a session—with a win or celebration. Great job! You al…" at bounding box center [153, 79] width 186 height 15
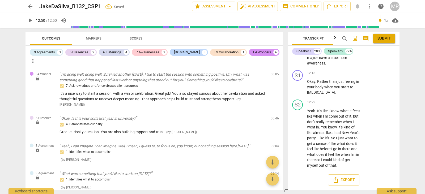
scroll to position [115, 0]
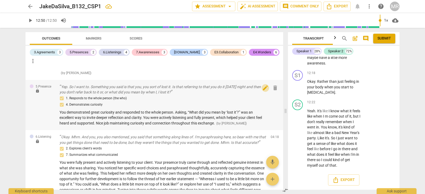
click at [262, 85] on span "edit" at bounding box center [265, 88] width 6 height 6
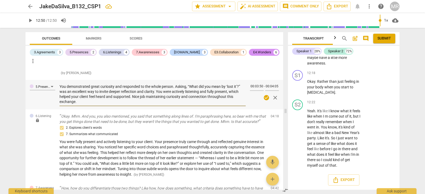
drag, startPoint x: 60, startPoint y: 78, endPoint x: 76, endPoint y: 94, distance: 23.1
click at [76, 94] on textarea "You demonstrated great curiosity and responded to the whole person. Asking, “Wh…" at bounding box center [153, 94] width 186 height 20
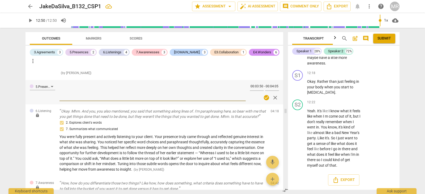
drag, startPoint x: 83, startPoint y: 92, endPoint x: 72, endPoint y: 82, distance: 15.8
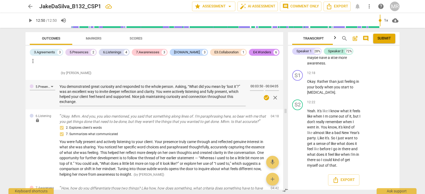
click at [78, 100] on div "5.Presence You demonstrated great curiosity and responded to the whole person. …" at bounding box center [155, 95] width 258 height 30
click at [82, 87] on textarea "You demonstrated great curiosity and responded to the whole person. Asking, “Wh…" at bounding box center [153, 94] width 186 height 20
drag, startPoint x: 60, startPoint y: 78, endPoint x: 78, endPoint y: 94, distance: 24.7
click at [78, 94] on textarea "You demonstrated great curiosity and responded to the whole person. Asking, “Wh…" at bounding box center [153, 94] width 186 height 20
paste textarea "enuine curiosity and responded to your client as a whole person. Asking, “What …"
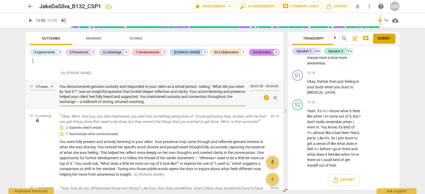
click at [86, 92] on textarea "You demonstrated genuine curiosity and responded to your client as a whole pers…" at bounding box center [153, 94] width 186 height 20
click at [264, 114] on span "edit" at bounding box center [265, 117] width 6 height 6
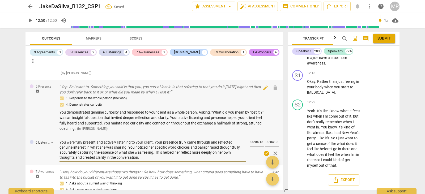
click at [60, 110] on span "You demonstrated genuine curiosity and responded to your client as a whole pers…" at bounding box center [162, 120] width 204 height 21
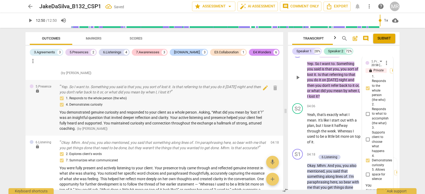
scroll to position [1327, 0]
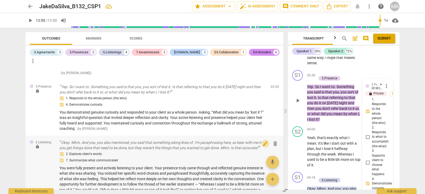
click at [262, 141] on span "edit" at bounding box center [265, 144] width 6 height 6
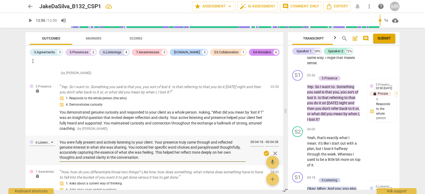
scroll to position [25, 0]
drag, startPoint x: 60, startPoint y: 133, endPoint x: 230, endPoint y: 146, distance: 170.1
click at [230, 146] on textarea "You were fully present and actively listening to your client. Your presence tru…" at bounding box center [153, 150] width 186 height 20
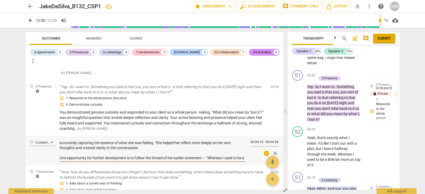
scroll to position [0, 0]
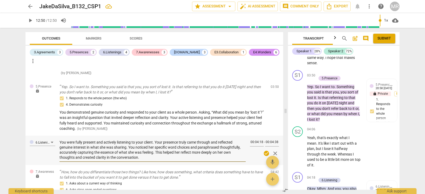
drag, startPoint x: 217, startPoint y: 150, endPoint x: 57, endPoint y: 135, distance: 160.3
click at [57, 136] on div "6.Listening You were fully present and actively listening to your client. Your …" at bounding box center [155, 151] width 258 height 30
click at [83, 141] on textarea "You were fully present and actively listening to your client. Your presence tru…" at bounding box center [153, 150] width 186 height 20
drag, startPoint x: 61, startPoint y: 133, endPoint x: 200, endPoint y: 154, distance: 141.4
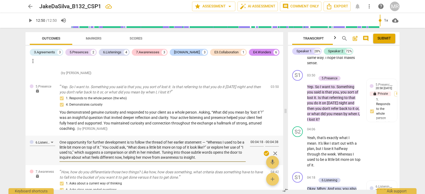
click at [183, 152] on div "You were fully present and actively listening to your client. Your presence tru…" at bounding box center [153, 151] width 186 height 24
click at [219, 150] on textarea "You were fully present and actively listening to your client. Your presence tru…" at bounding box center [153, 150] width 186 height 20
drag, startPoint x: 219, startPoint y: 150, endPoint x: 59, endPoint y: 122, distance: 161.8
click at [59, 122] on div "E4.Wonder lock I'm doing well, doing well. Survived another [DATE]. I like to s…" at bounding box center [155, 129] width 258 height 123
drag, startPoint x: 244, startPoint y: 148, endPoint x: 243, endPoint y: 145, distance: 2.8
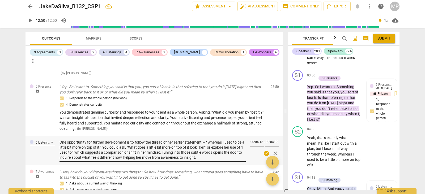
click at [243, 145] on div "6.Listening You were fully present and actively listening to your client. Your …" at bounding box center [155, 151] width 258 height 30
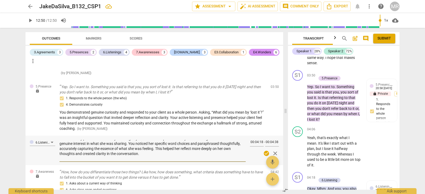
scroll to position [0, 0]
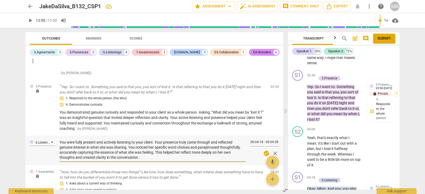
click at [60, 140] on textarea "You were fully present and actively listening to your client. Your presence tru…" at bounding box center [153, 150] width 186 height 20
drag, startPoint x: 60, startPoint y: 135, endPoint x: 229, endPoint y: 152, distance: 170.5
click at [229, 152] on textarea "You were fully present and actively listening to your client. Your presence tru…" at bounding box center [153, 150] width 186 height 20
paste textarea "ou were fully present and actively listening to your client. Your presence came…"
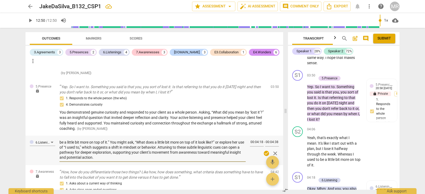
scroll to position [0, 0]
click at [59, 136] on div "6.Listening ou were fully present and actively listening to your client. Your p…" at bounding box center [155, 151] width 258 height 30
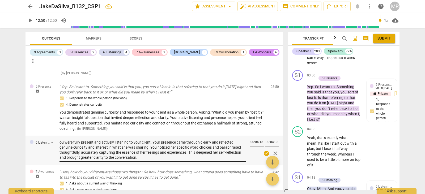
click at [60, 140] on textarea "ou were fully present and actively listening to your client. Your presence came…" at bounding box center [153, 150] width 186 height 20
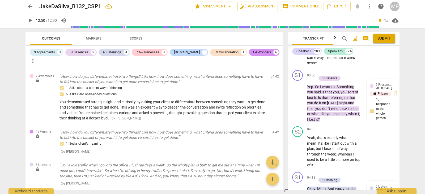
scroll to position [260, 0]
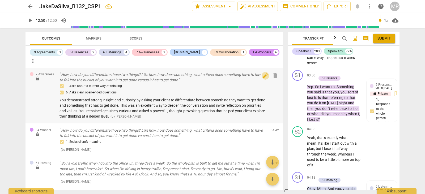
click at [262, 74] on span "edit" at bounding box center [265, 76] width 6 height 6
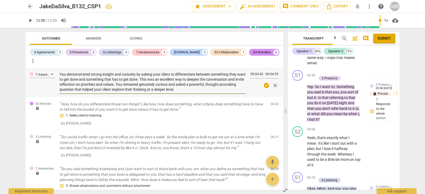
drag, startPoint x: 196, startPoint y: 87, endPoint x: 59, endPoint y: 71, distance: 137.5
click at [59, 71] on div "7.Awareness You demonstrated strong insight and curiosity by asking your client…" at bounding box center [155, 83] width 258 height 30
paste textarea "stinguish between something they want to get done and something they have to ge…"
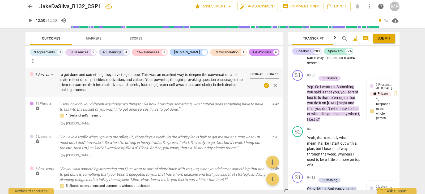
drag, startPoint x: 281, startPoint y: 107, endPoint x: 282, endPoint y: 110, distance: 3.6
click at [282, 110] on div "E4.Wonder lock I'm doing well, doing well. Survived another [DATE]. I like to s…" at bounding box center [155, 129] width 258 height 123
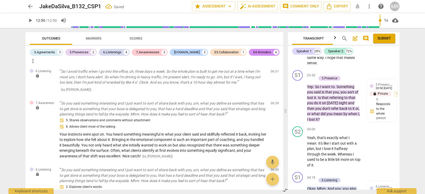
scroll to position [366, 0]
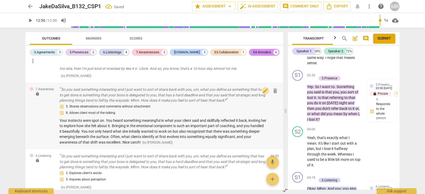
click at [263, 89] on span "edit" at bounding box center [265, 91] width 6 height 6
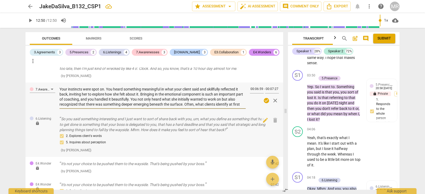
scroll to position [5, 0]
drag, startPoint x: 60, startPoint y: 86, endPoint x: 236, endPoint y: 101, distance: 176.9
click at [236, 101] on textarea "Your instincts were spot on. You heard something meaningful in what your client…" at bounding box center [153, 97] width 186 height 20
paste textarea "picked up on something meaningful in what your client said and skillfully refle…"
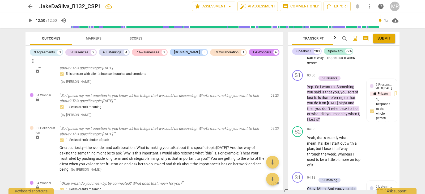
scroll to position [527, 0]
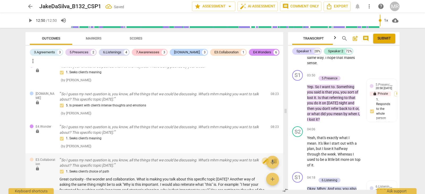
click at [263, 159] on span "edit" at bounding box center [265, 161] width 6 height 6
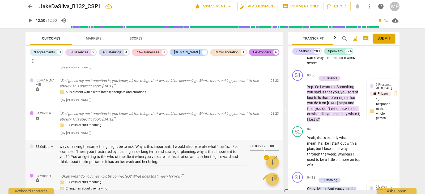
scroll to position [572, 0]
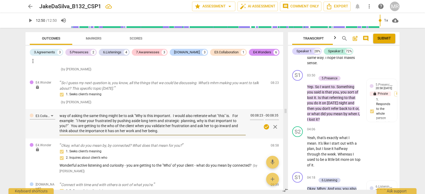
drag, startPoint x: 60, startPoint y: 157, endPoint x: 167, endPoint y: 125, distance: 112.0
click at [195, 128] on textarea "Great curiosity - the wonder and collaboration. What is making you talk about t…" at bounding box center [153, 124] width 186 height 20
paste textarea "You demonstrated great curiosity, bringing both wonder and collaboration into t…"
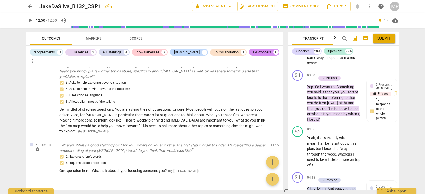
scroll to position [805, 0]
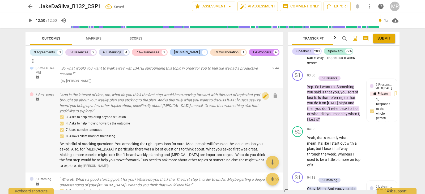
click at [263, 93] on span "edit" at bounding box center [265, 96] width 6 height 6
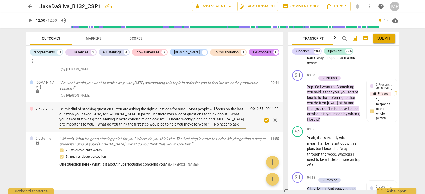
scroll to position [5, 0]
drag, startPoint x: 60, startPoint y: 105, endPoint x: 150, endPoint y: 109, distance: 90.2
click at [219, 124] on div "Be mindful of stacking questions. You are asking the right questions for sure. …" at bounding box center [153, 117] width 186 height 24
paste textarea "You’re asking the right ones, but when multiple questions are posed in quick su…"
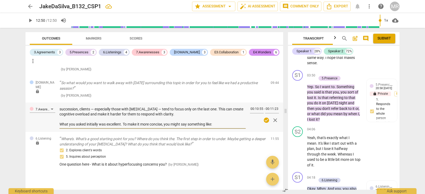
scroll to position [35, 0]
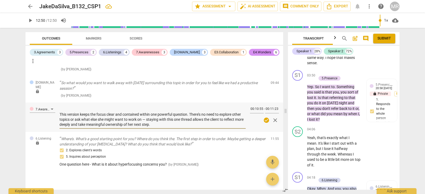
click at [156, 115] on textarea "Be mindful of stacking questions. You’re asking the right ones, but when multip…" at bounding box center [153, 117] width 186 height 20
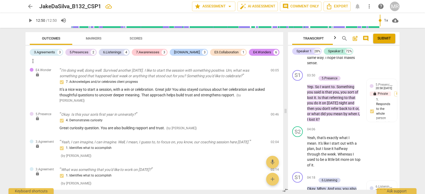
scroll to position [0, 0]
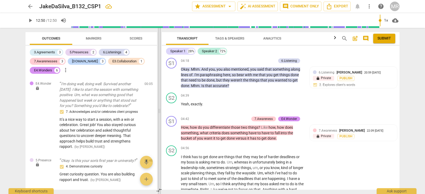
drag, startPoint x: 286, startPoint y: 112, endPoint x: 154, endPoint y: 118, distance: 132.8
click at [158, 118] on span at bounding box center [159, 111] width 3 height 166
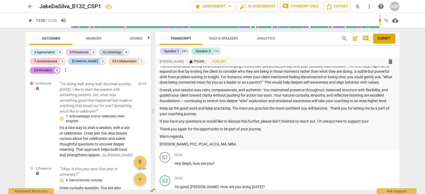
scroll to position [177, 0]
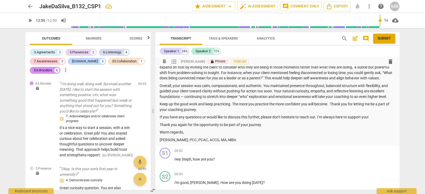
click at [185, 96] on p "Overall, your session was calm, compassionate, and authentic. You maintained pr…" at bounding box center [278, 91] width 236 height 16
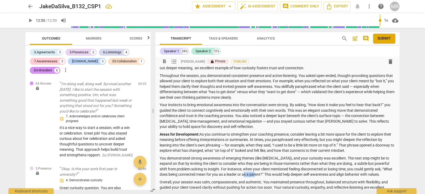
drag, startPoint x: 274, startPoint y: 174, endPoint x: 263, endPoint y: 174, distance: 11.7
click at [263, 174] on p "You demonstrated strong awareness of emerging themes (like [MEDICAL_DATA]), and…" at bounding box center [278, 167] width 236 height 22
click at [226, 145] on p "Areas for Development: As you continue to strengthen your coaching presence, co…" at bounding box center [278, 143] width 236 height 22
click at [256, 120] on p "Your instincts to bring emotional awareness into the conversation were strong. …" at bounding box center [278, 115] width 236 height 27
click at [367, 87] on p "Throughout the session, you demonstrated consistent presence and active listeni…" at bounding box center [278, 86] width 236 height 27
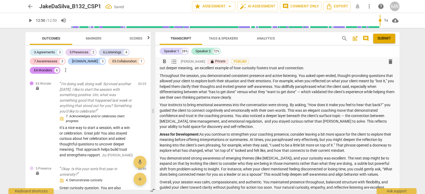
click at [301, 92] on p "Throughout the session, you demonstrated consistent presence and active listeni…" at bounding box center [278, 86] width 236 height 27
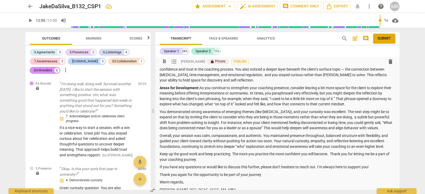
scroll to position [0, 0]
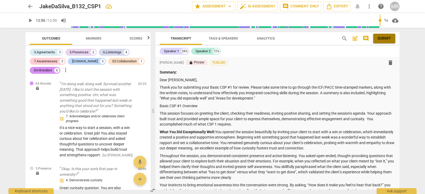
click at [380, 37] on span "Submit" at bounding box center [385, 38] width 14 height 5
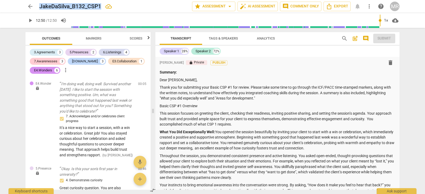
drag, startPoint x: 102, startPoint y: 7, endPoint x: 38, endPoint y: 8, distance: 64.1
click at [38, 8] on div "arrow_back JakeDaSilva_B132_CSP1 star Assessment arrow_drop_down auto_fix_high …" at bounding box center [213, 7] width 374 height 10
copy h2 "JakeDaSilva_B132_CSP1"
